Goal: Task Accomplishment & Management: Complete application form

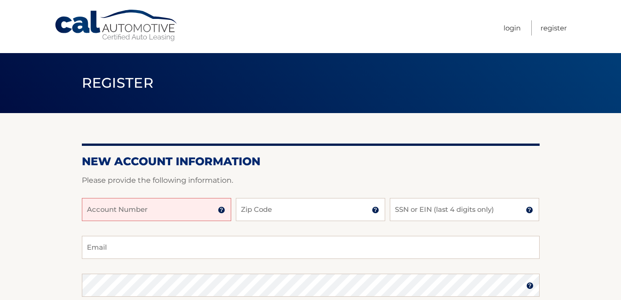
click at [143, 212] on input "Account Number" at bounding box center [156, 209] width 149 height 23
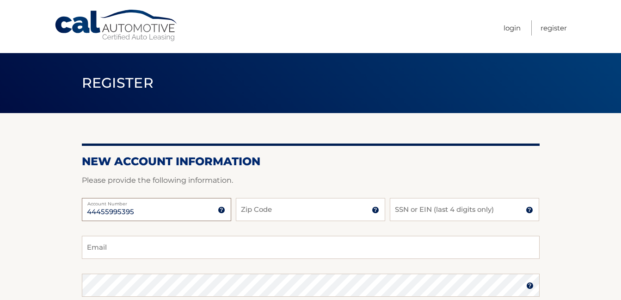
type input "44455995395"
click at [278, 211] on input "Zip Code" at bounding box center [310, 209] width 149 height 23
type input "14617"
click at [444, 206] on input "SSN or EIN (last 4 digits only)" at bounding box center [464, 209] width 149 height 23
type input "7494"
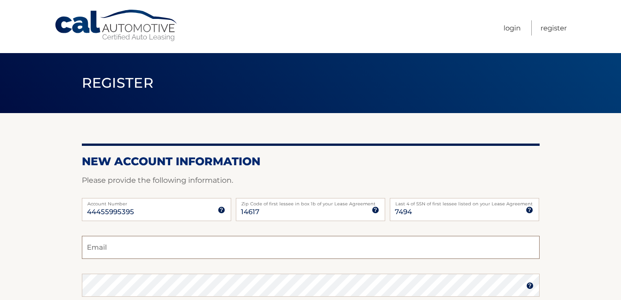
click at [134, 252] on input "Email" at bounding box center [311, 247] width 458 height 23
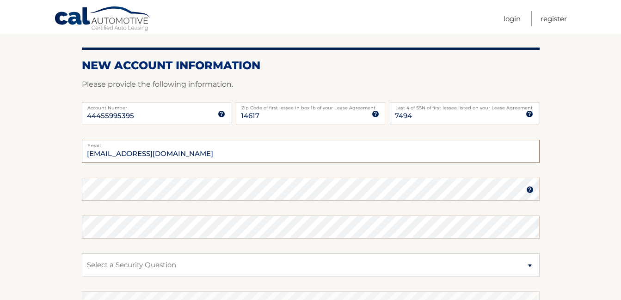
scroll to position [100, 0]
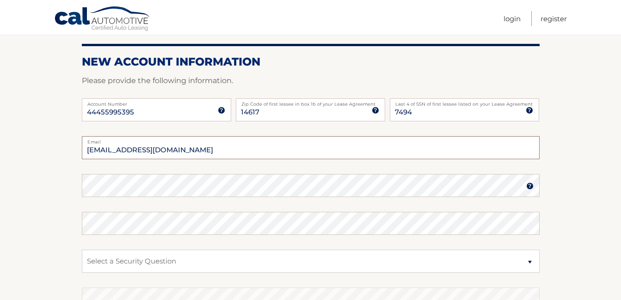
type input "[EMAIL_ADDRESS][DOMAIN_NAME]"
click at [530, 190] on img at bounding box center [529, 186] width 7 height 7
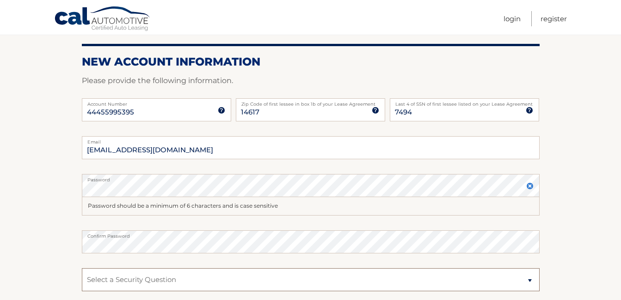
click at [228, 284] on select "Select a Security Question What was the name of your elementary school? What is…" at bounding box center [311, 279] width 458 height 23
click at [82, 268] on select "Select a Security Question What was the name of your elementary school? What is…" at bounding box center [311, 279] width 458 height 23
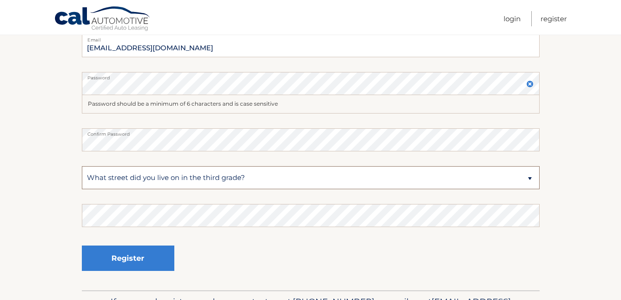
scroll to position [207, 0]
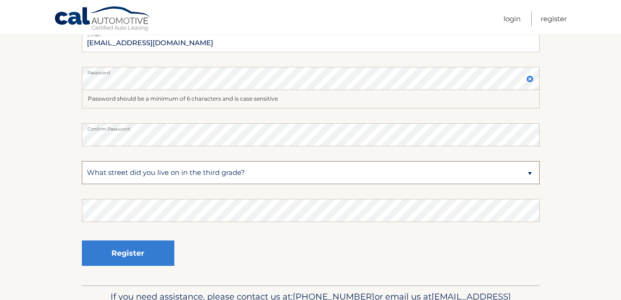
click at [255, 171] on select "Select a Security Question What was the name of your elementary school? What is…" at bounding box center [311, 172] width 458 height 23
click at [82, 161] on select "Select a Security Question What was the name of your elementary school? What is…" at bounding box center [311, 172] width 458 height 23
click at [531, 172] on select "Select a Security Question What was the name of your elementary school? What is…" at bounding box center [311, 172] width 458 height 23
select select "4"
click at [82, 161] on select "Select a Security Question What was the name of your elementary school? What is…" at bounding box center [311, 172] width 458 height 23
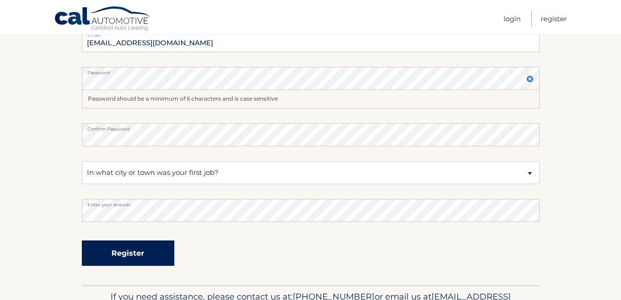
click at [132, 255] on button "Register" at bounding box center [128, 253] width 92 height 25
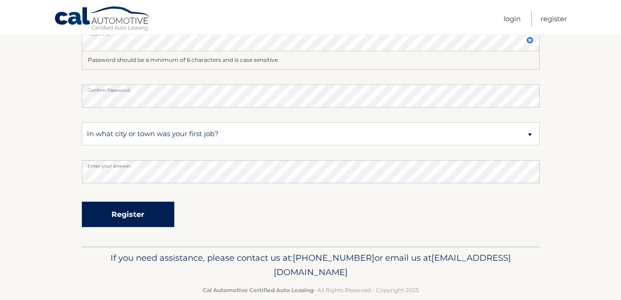
scroll to position [254, 0]
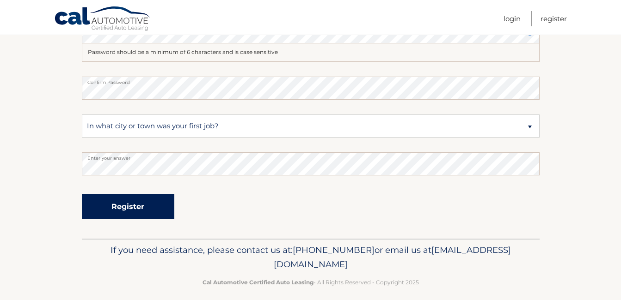
click at [120, 210] on button "Register" at bounding box center [128, 206] width 92 height 25
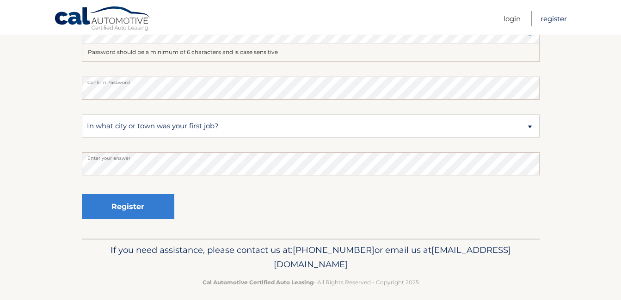
click at [553, 15] on link "Register" at bounding box center [553, 18] width 26 height 15
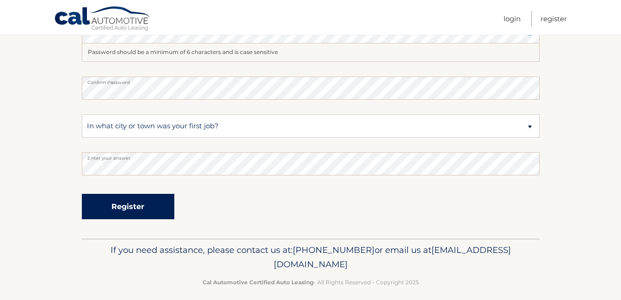
click at [134, 208] on button "Register" at bounding box center [128, 206] width 92 height 25
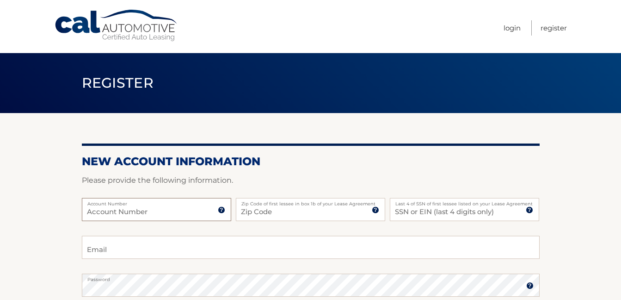
click at [185, 213] on input "Account Number" at bounding box center [156, 209] width 149 height 23
type input "44455995395"
click at [299, 209] on input "Zip Code" at bounding box center [310, 209] width 149 height 23
type input "14617"
click at [425, 212] on input "SSN or EIN (last 4 digits only)" at bounding box center [464, 209] width 149 height 23
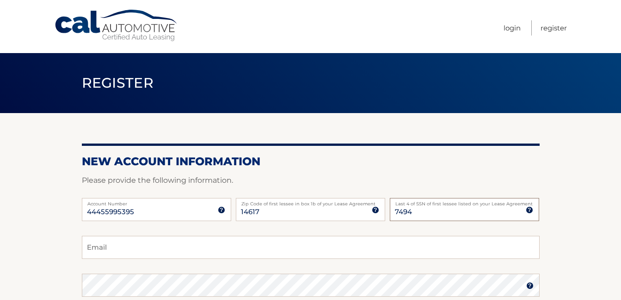
type input "7494"
click at [130, 256] on input "Email" at bounding box center [311, 247] width 458 height 23
type input "[EMAIL_ADDRESS][DOMAIN_NAME]"
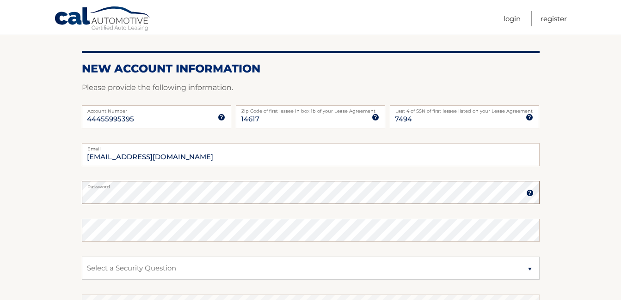
scroll to position [93, 0]
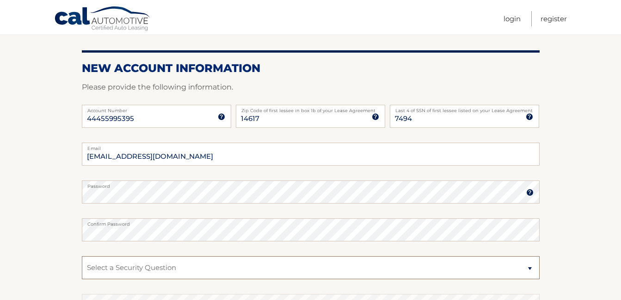
click at [530, 270] on select "Select a Security Question What was the name of your elementary school? What is…" at bounding box center [311, 267] width 458 height 23
select select "4"
click at [82, 256] on select "Select a Security Question What was the name of your elementary school? What is…" at bounding box center [311, 267] width 458 height 23
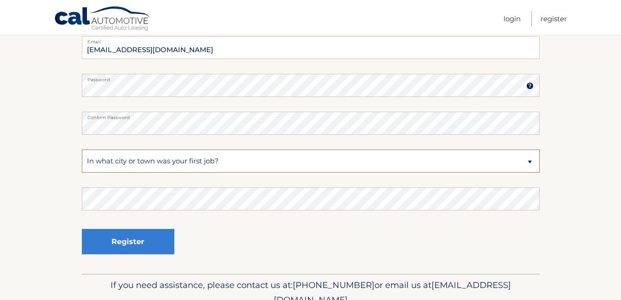
scroll to position [202, 0]
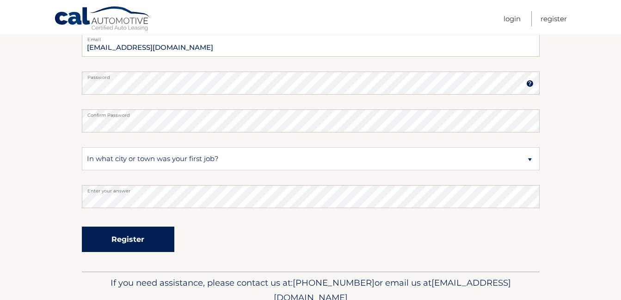
click at [121, 241] on button "Register" at bounding box center [128, 239] width 92 height 25
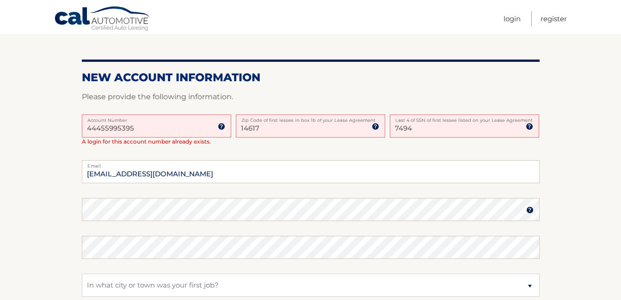
scroll to position [197, 0]
click at [508, 19] on link "Login" at bounding box center [511, 18] width 17 height 15
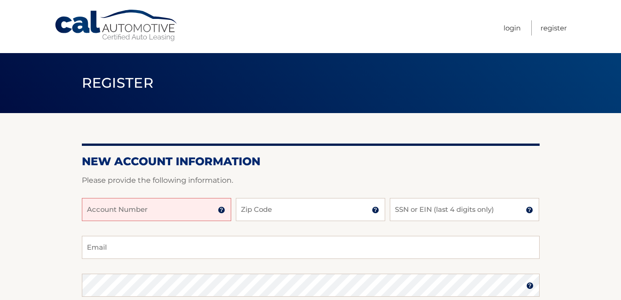
click at [123, 208] on input "Account Number" at bounding box center [156, 209] width 149 height 23
click at [223, 215] on input "Account Number" at bounding box center [156, 209] width 149 height 23
click at [220, 215] on input "Account Number" at bounding box center [156, 209] width 149 height 23
click at [221, 210] on img at bounding box center [221, 210] width 7 height 7
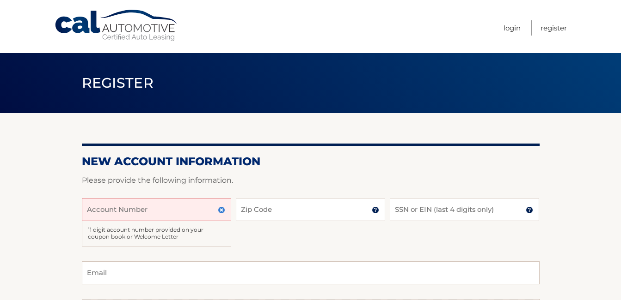
click at [130, 207] on input "Account Number" at bounding box center [156, 209] width 149 height 23
click at [116, 212] on input "4445599" at bounding box center [156, 209] width 149 height 23
click at [117, 212] on input "4445599" at bounding box center [156, 209] width 149 height 23
click at [113, 214] on input "4445599" at bounding box center [156, 209] width 149 height 23
click at [116, 211] on input "4445599" at bounding box center [156, 209] width 149 height 23
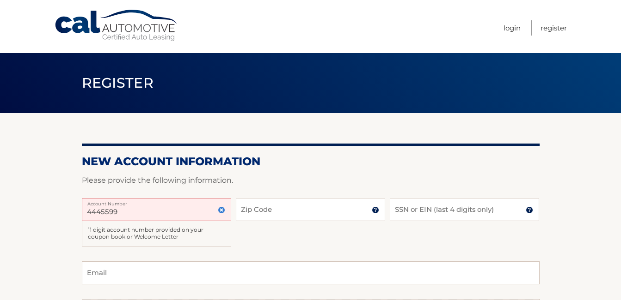
click at [110, 208] on input "4445599" at bounding box center [156, 209] width 149 height 23
click at [115, 215] on input "4445599" at bounding box center [156, 209] width 149 height 23
click at [129, 208] on input "4445599" at bounding box center [156, 209] width 149 height 23
type input "4445599"
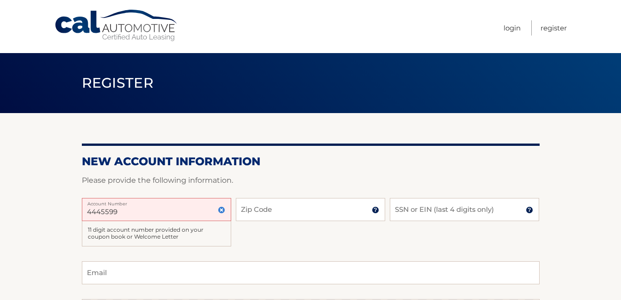
click at [117, 211] on input "4445599" at bounding box center [156, 209] width 149 height 23
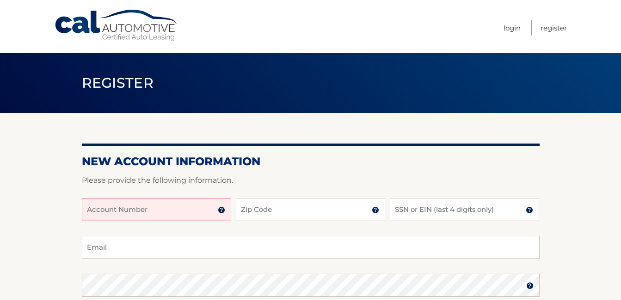
click at [105, 211] on input "Account Number" at bounding box center [156, 209] width 149 height 23
type input "4445566"
